Goal: Task Accomplishment & Management: Complete application form

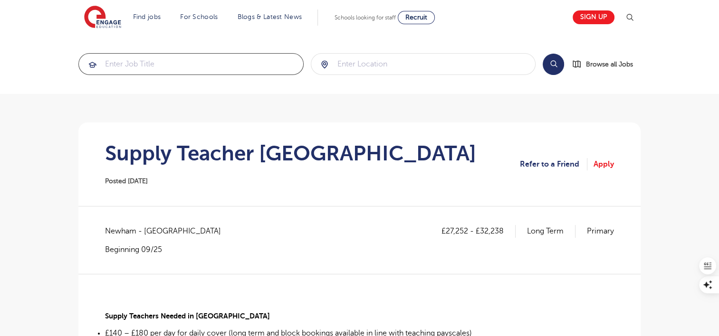
click at [242, 71] on input "search" at bounding box center [191, 64] width 224 height 21
type input "supply teacher secondary"
click button "Submit" at bounding box center [0, 0] width 0 height 0
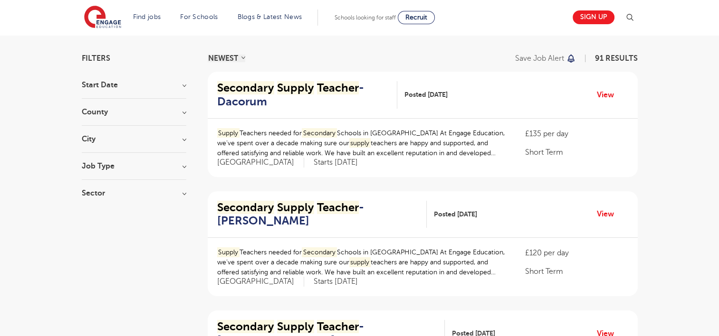
scroll to position [54, 0]
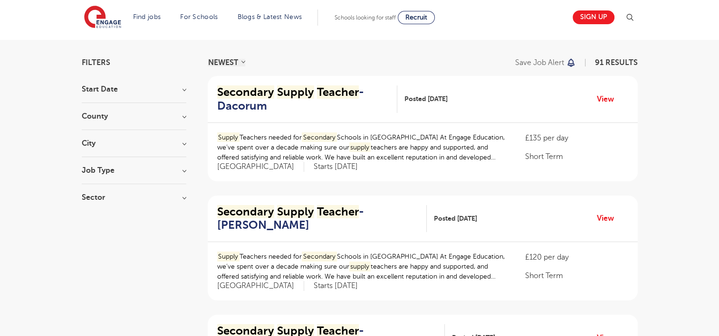
click at [161, 119] on h3 "County" at bounding box center [134, 117] width 104 height 8
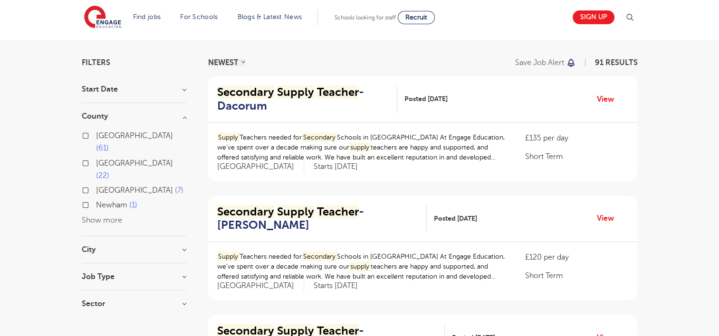
click at [96, 134] on label "London 61" at bounding box center [141, 142] width 90 height 25
click at [96, 134] on input "London 61" at bounding box center [99, 135] width 6 height 6
checkbox input "true"
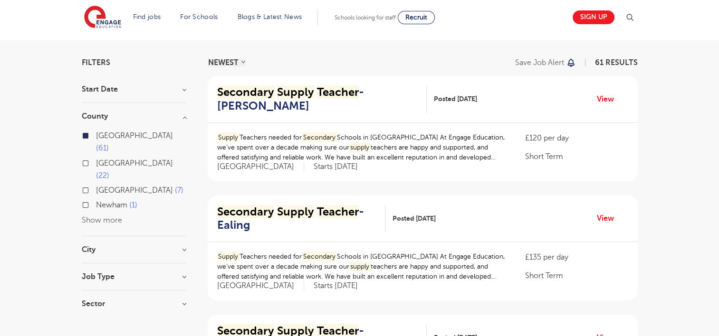
click at [96, 199] on label "Newham 1" at bounding box center [116, 205] width 41 height 12
click at [96, 201] on input "Newham 1" at bounding box center [99, 204] width 6 height 6
checkbox input "true"
click at [96, 136] on label "London 61" at bounding box center [141, 142] width 90 height 25
click at [96, 136] on input "London 61" at bounding box center [99, 135] width 6 height 6
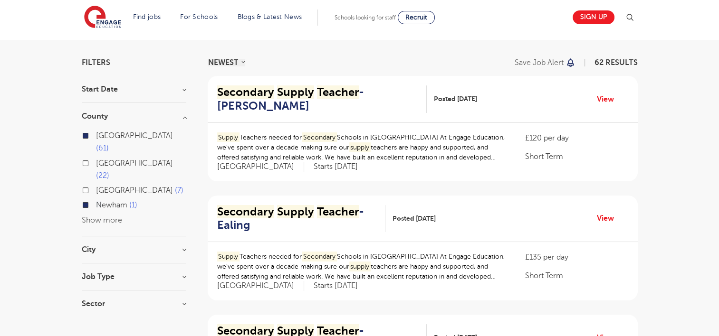
checkbox input "false"
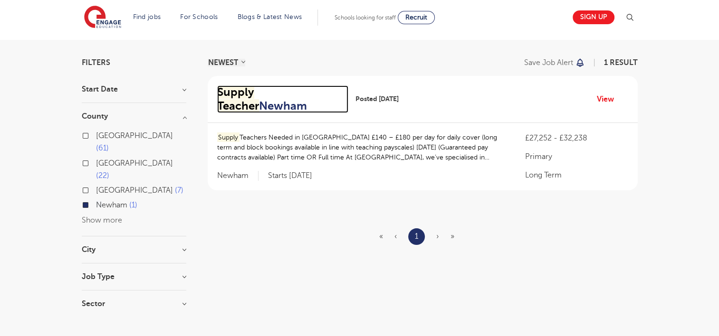
click at [301, 89] on h2 "Supply Teacher Newham" at bounding box center [279, 99] width 124 height 28
click at [85, 138] on div "London 61" at bounding box center [134, 144] width 104 height 28
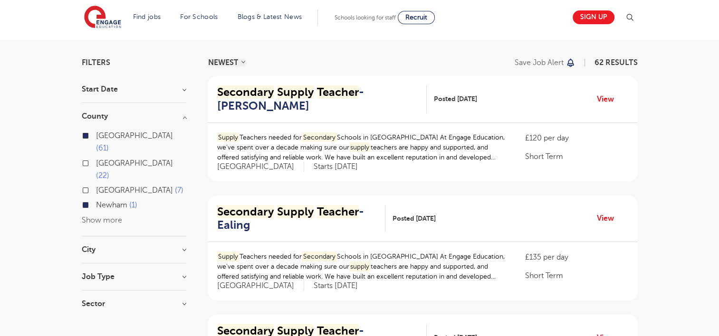
click at [96, 199] on label "Newham 1" at bounding box center [116, 205] width 41 height 12
click at [96, 201] on input "Newham 1" at bounding box center [99, 204] width 6 height 6
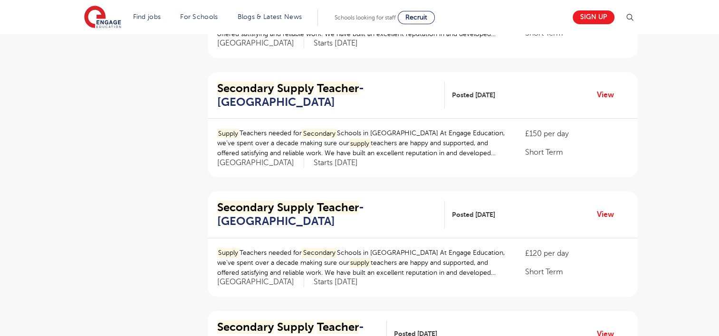
scroll to position [423, 0]
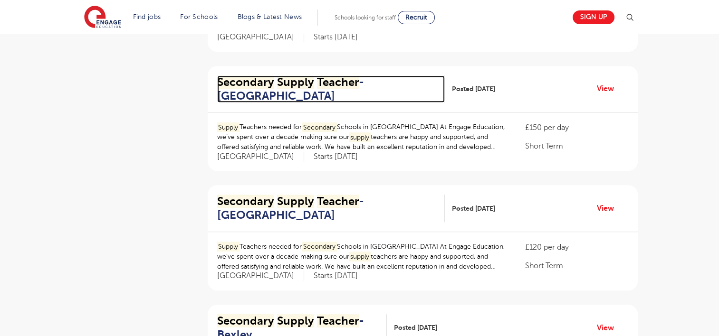
click at [334, 84] on mark "Teacher" at bounding box center [338, 82] width 42 height 13
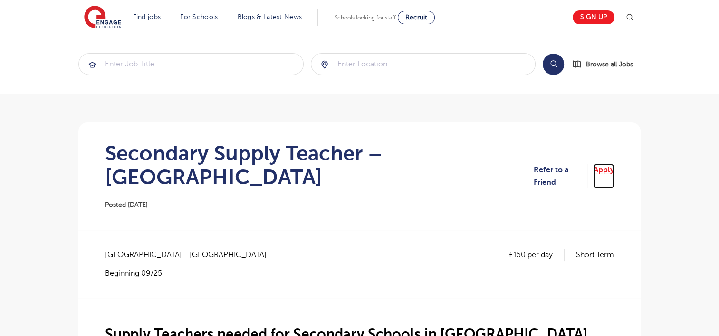
click at [606, 164] on link "Apply" at bounding box center [603, 176] width 20 height 25
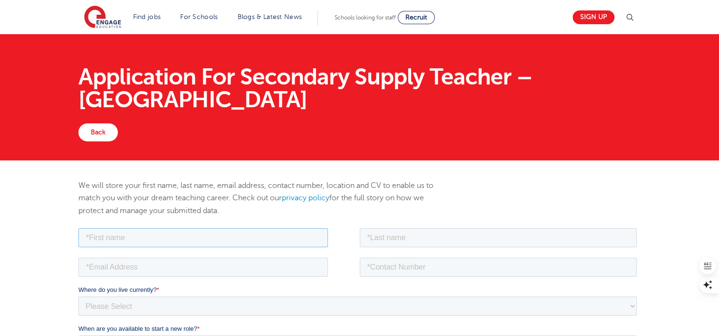
click at [162, 231] on input "text" at bounding box center [202, 237] width 249 height 19
type input "BOGDANA"
click at [407, 244] on input "R" at bounding box center [497, 237] width 277 height 19
type input "RUS"
click at [316, 266] on input "email" at bounding box center [202, 266] width 249 height 19
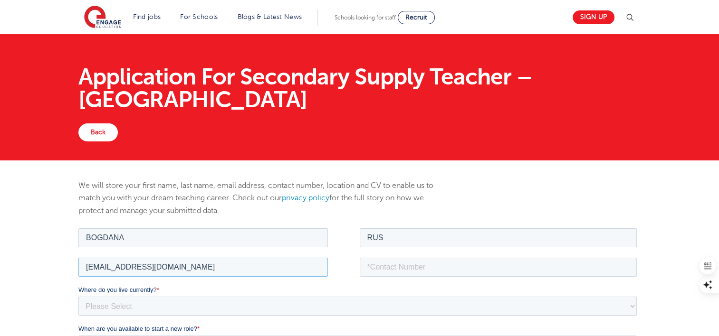
type input "rusbogdana@yahoo.com"
click at [403, 271] on input "tel" at bounding box center [497, 266] width 277 height 19
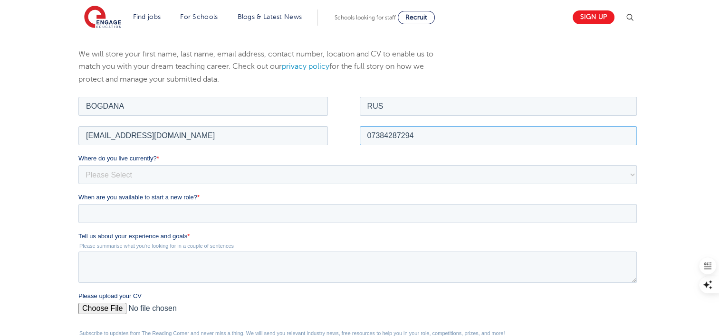
scroll to position [132, 0]
type input "07384287294"
click at [343, 168] on select "Please Select UK Canada Ireland Australia New Zealand Europe USA South Africa J…" at bounding box center [357, 173] width 558 height 19
select select "UK"
click at [78, 164] on select "Please Select UK Canada Ireland Australia New Zealand Europe USA South Africa J…" at bounding box center [357, 173] width 558 height 19
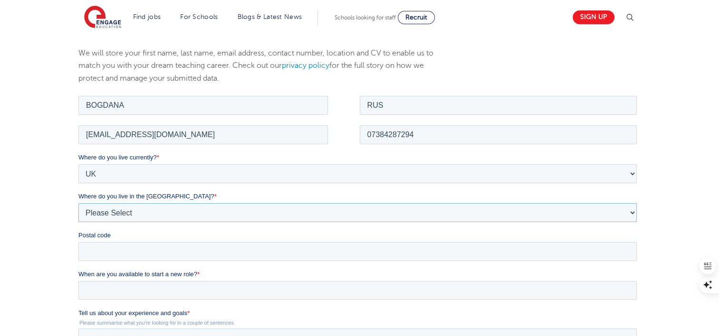
click at [202, 208] on select "Please Select Overseas Barnsley Bedfordshire Berkshire Bournemouth Bracknell Fo…" at bounding box center [357, 212] width 558 height 19
select select "London"
click at [78, 203] on select "Please Select Overseas Barnsley Bedfordshire Berkshire Bournemouth Bracknell Fo…" at bounding box center [357, 212] width 558 height 19
click at [334, 293] on input "When are you available to start a new role? *" at bounding box center [357, 290] width 558 height 19
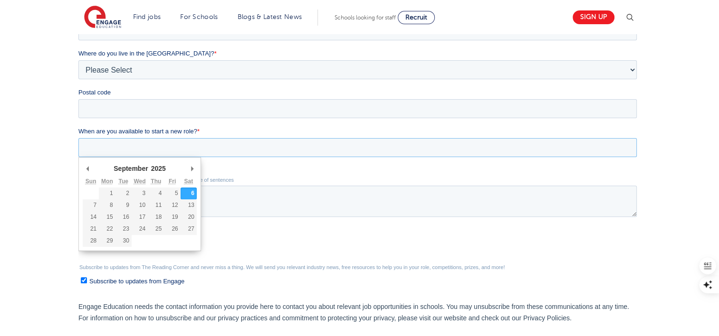
scroll to position [277, 0]
type div "2025-09-08"
type input "2025/09/08"
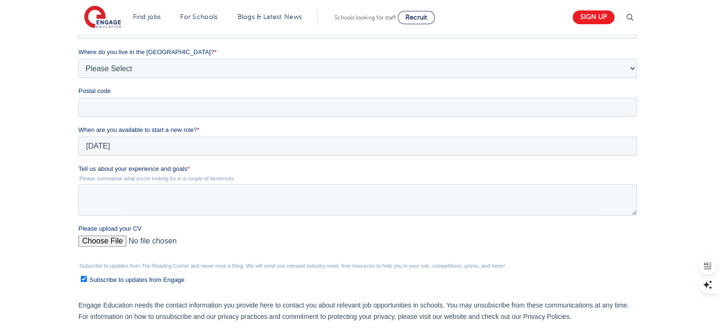
click at [108, 236] on input "Please upload your CV" at bounding box center [357, 245] width 558 height 19
type input "C:\fakepath\_BogdanaNicoletaRusCV__QTS_Teacher.pdf"
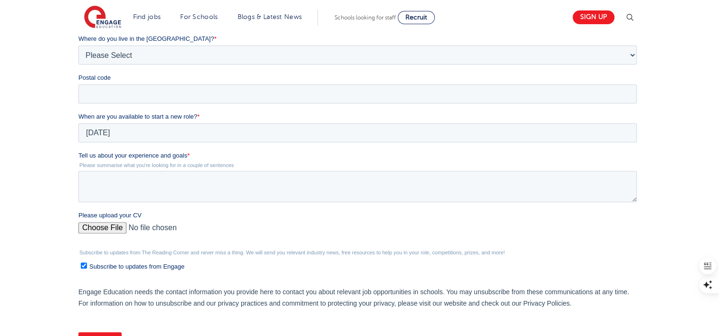
scroll to position [262, 0]
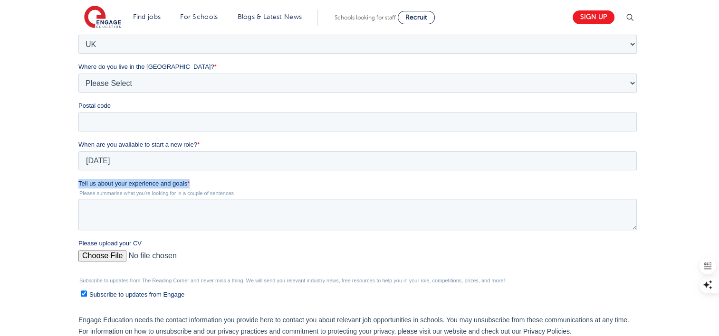
drag, startPoint x: 210, startPoint y: 180, endPoint x: 58, endPoint y: 180, distance: 152.4
click at [78, 180] on html "Job Position Job Sector Job ID Job Number Job Owner BOGDANA RUS rusbogdana@yaho…" at bounding box center [359, 179] width 562 height 431
copy label "Tell us about your experience and goals *"
click at [252, 214] on textarea "Tell us about your experience and goals *" at bounding box center [357, 214] width 558 height 31
paste textarea "My Experience and Goals I have several years of experience supporting students …"
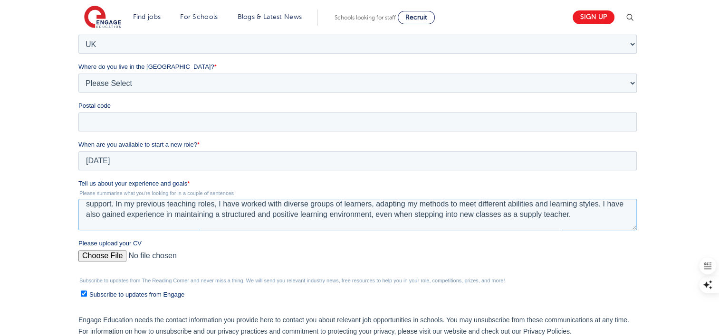
scroll to position [6, 0]
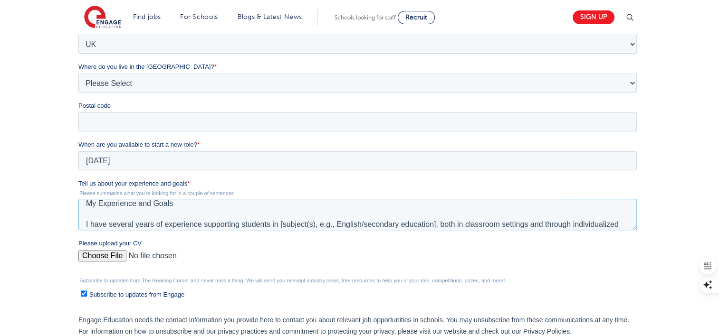
click at [436, 221] on textarea "My Experience and Goals I have several years of experience supporting students …" at bounding box center [357, 214] width 558 height 31
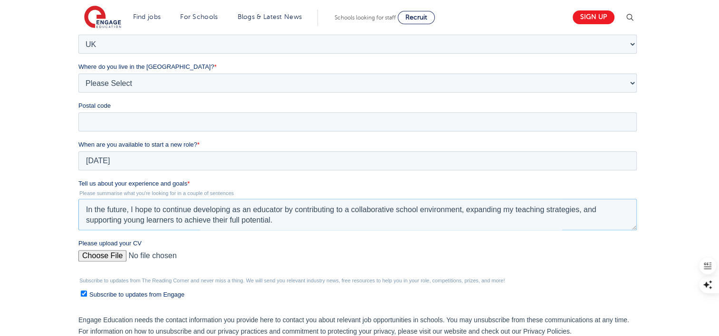
scroll to position [511, 0]
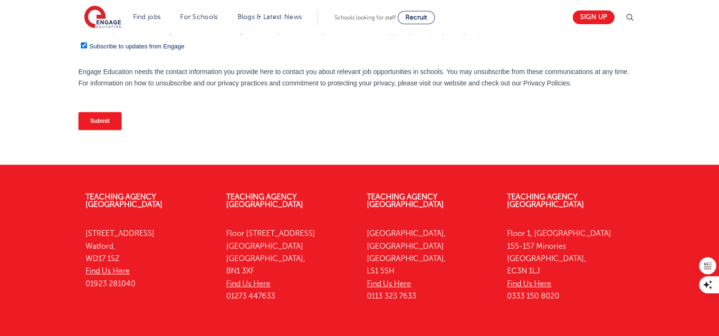
type textarea "My Experience and Goals I have several years of experience supporting students …"
click at [108, 120] on input "Submit" at bounding box center [99, 121] width 43 height 18
